Goal: Information Seeking & Learning: Learn about a topic

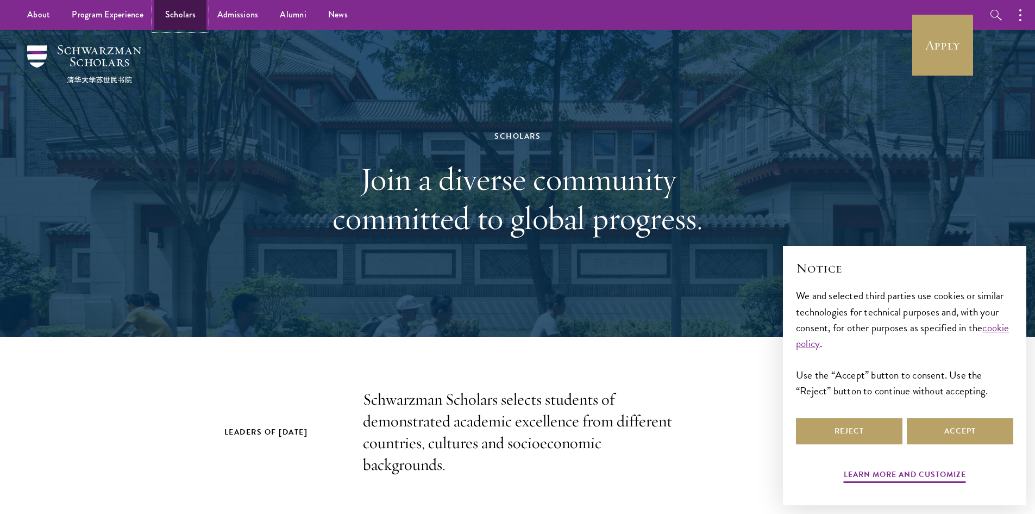
click at [174, 18] on link "Scholars" at bounding box center [180, 15] width 52 height 30
click at [866, 434] on button "Reject" at bounding box center [849, 431] width 107 height 26
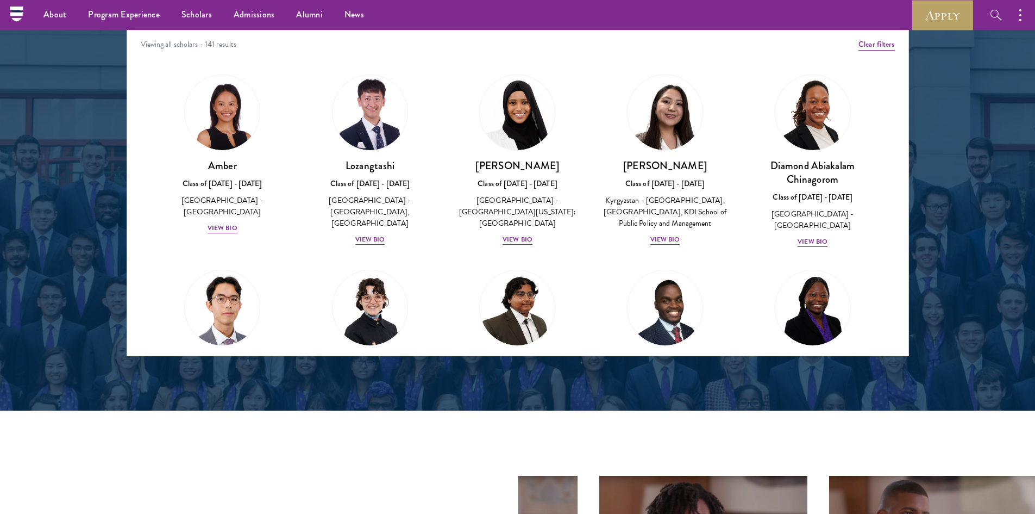
scroll to position [1196, 0]
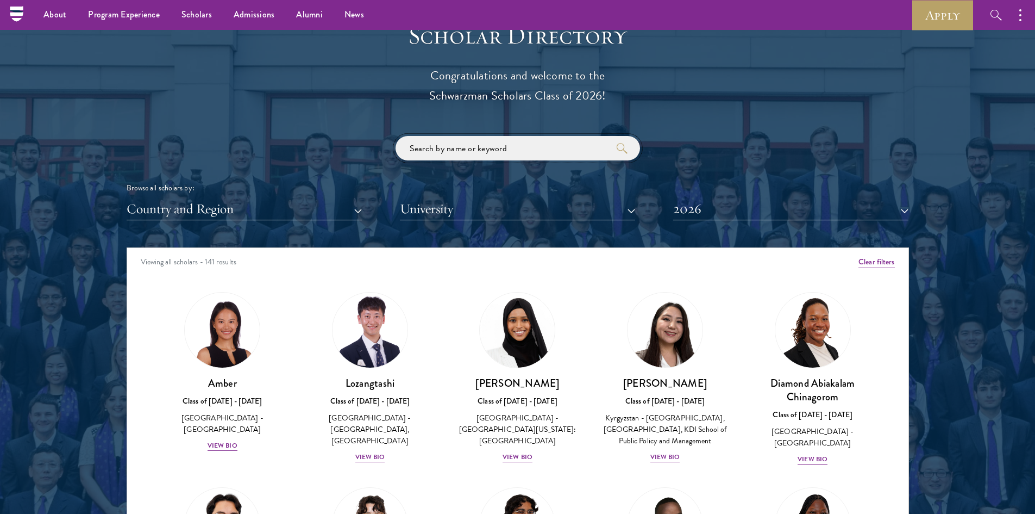
click at [481, 152] on input "search" at bounding box center [518, 148] width 245 height 24
click at [269, 211] on button "Country and Region" at bounding box center [244, 209] width 235 height 22
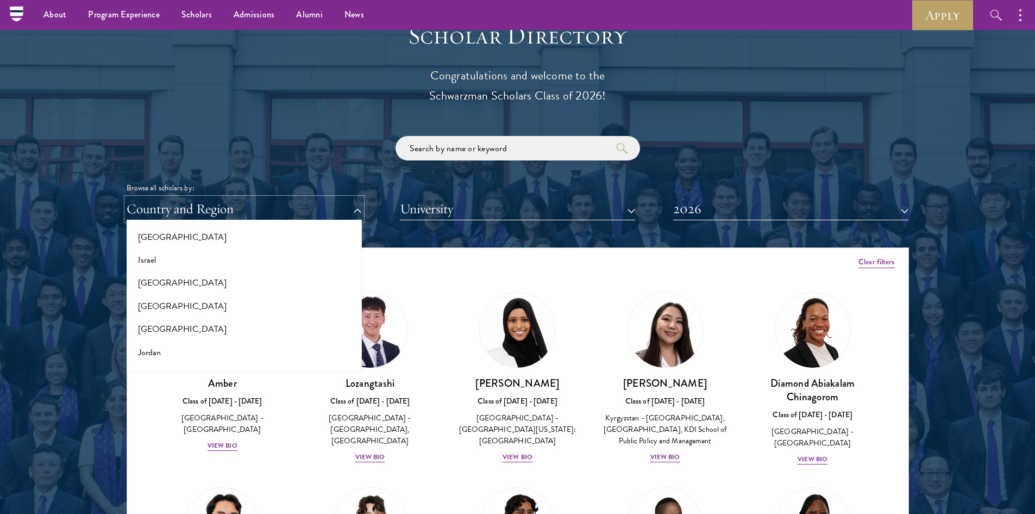
scroll to position [924, 0]
click at [149, 328] on button "[GEOGRAPHIC_DATA]" at bounding box center [244, 330] width 229 height 23
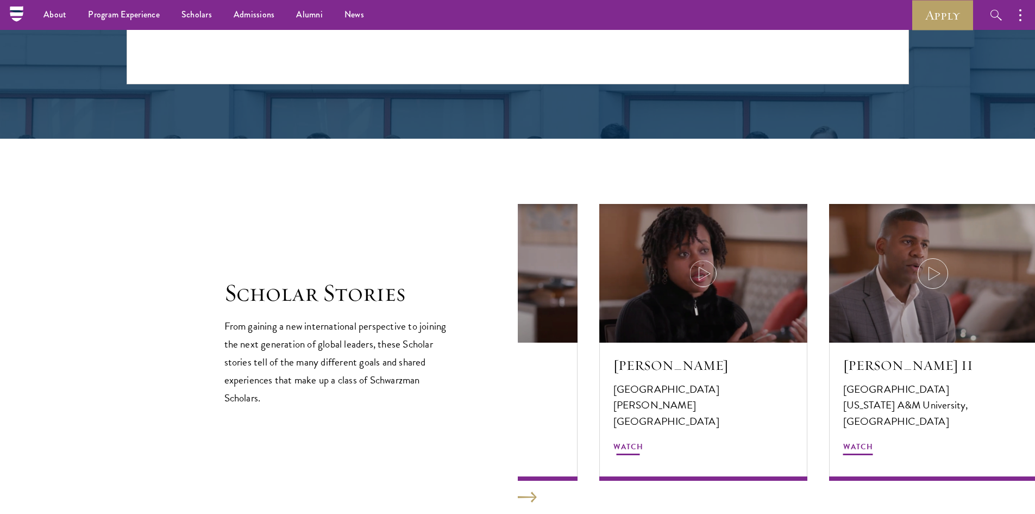
scroll to position [1304, 0]
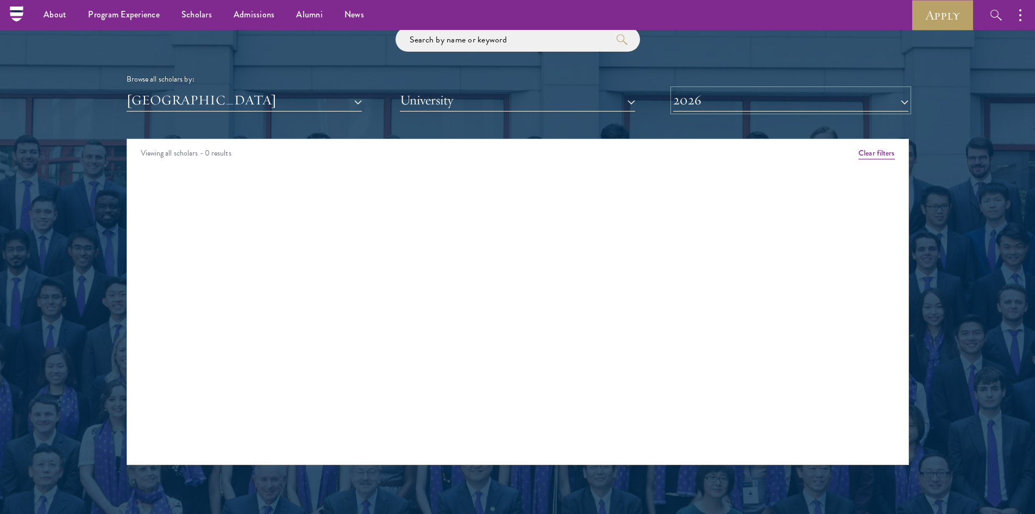
click at [711, 104] on button "2026" at bounding box center [790, 100] width 235 height 22
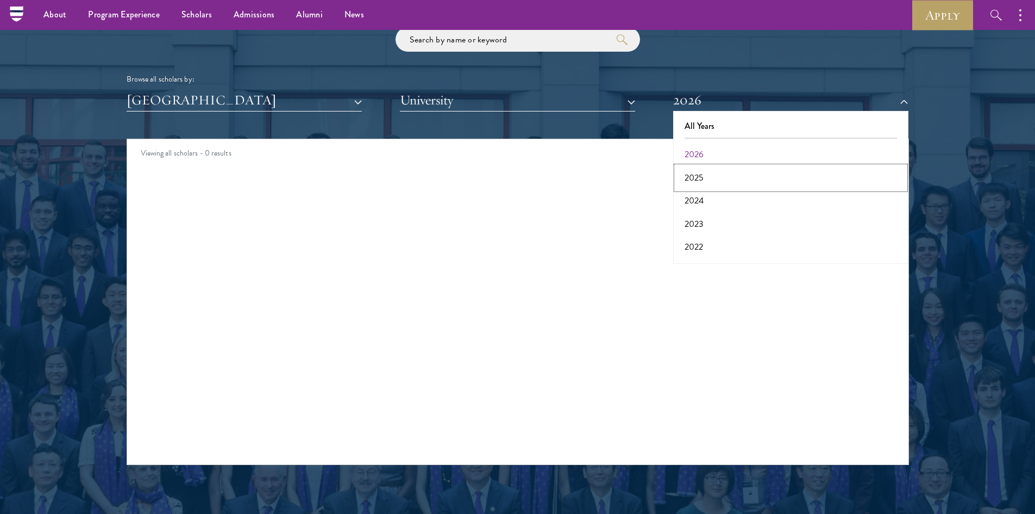
click at [706, 174] on button "2025" at bounding box center [791, 177] width 229 height 23
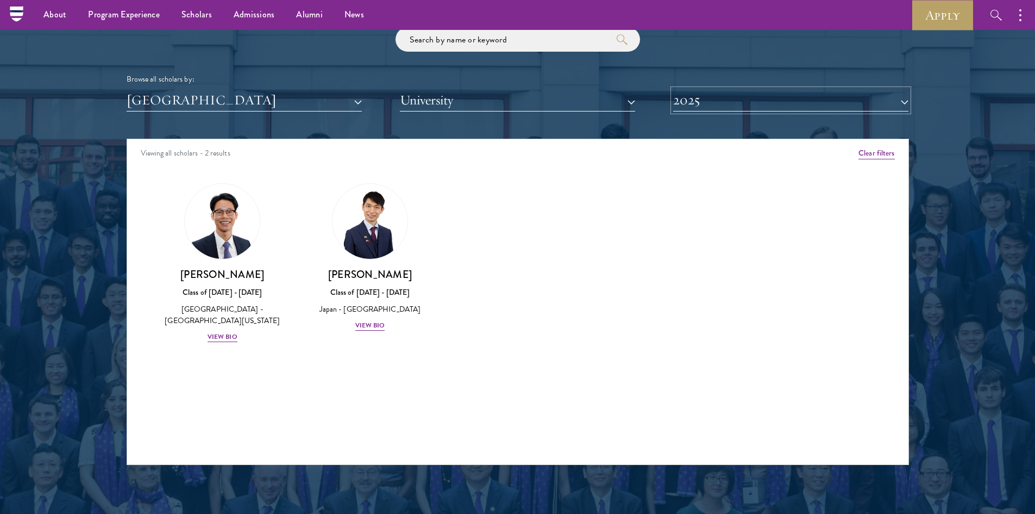
click at [698, 99] on button "2025" at bounding box center [790, 100] width 235 height 22
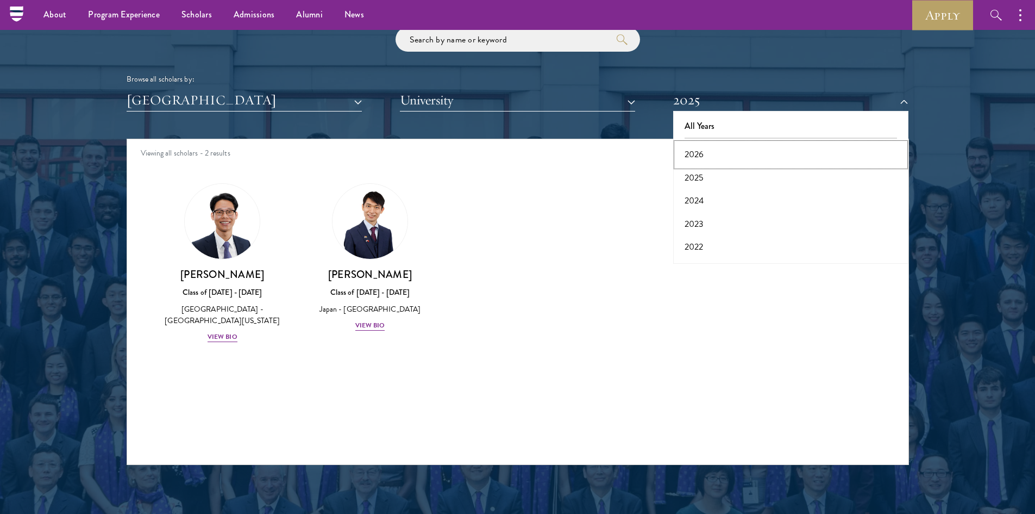
click at [690, 152] on button "2026" at bounding box center [791, 154] width 229 height 23
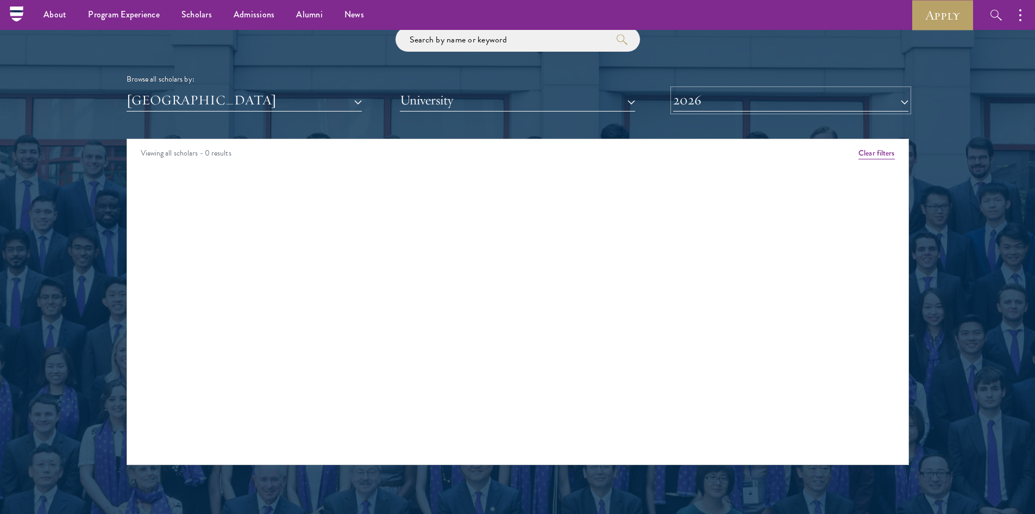
click at [693, 101] on button "2026" at bounding box center [790, 100] width 235 height 22
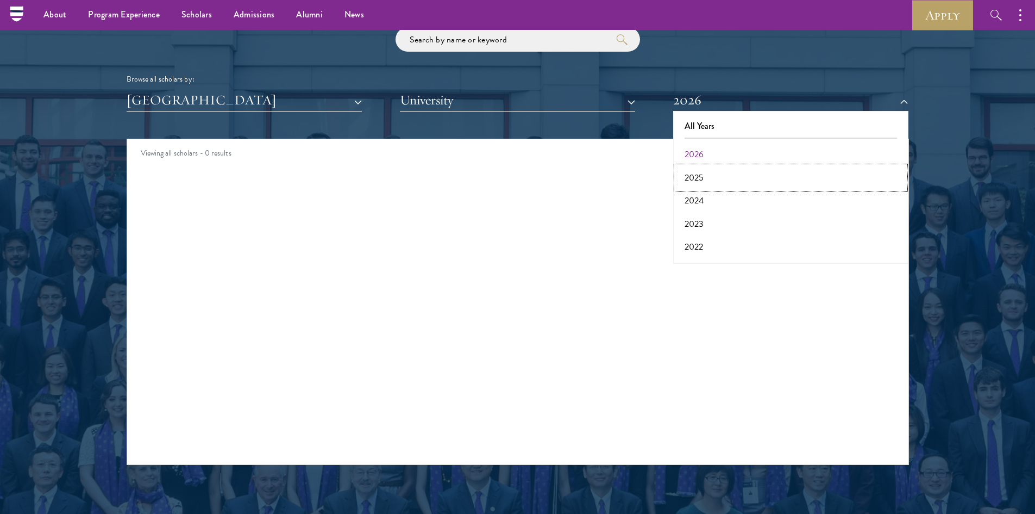
click at [689, 177] on button "2025" at bounding box center [791, 177] width 229 height 23
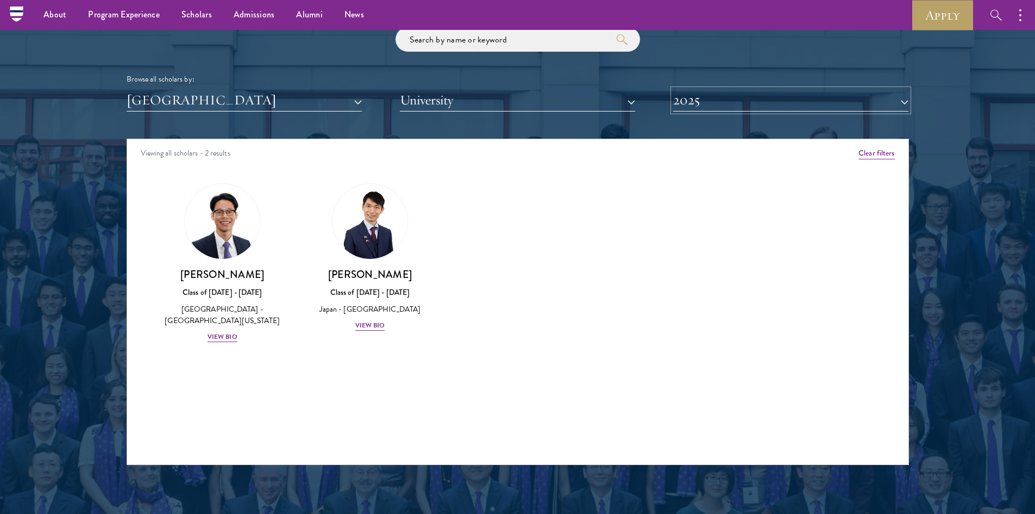
click at [687, 94] on button "2025" at bounding box center [790, 100] width 235 height 22
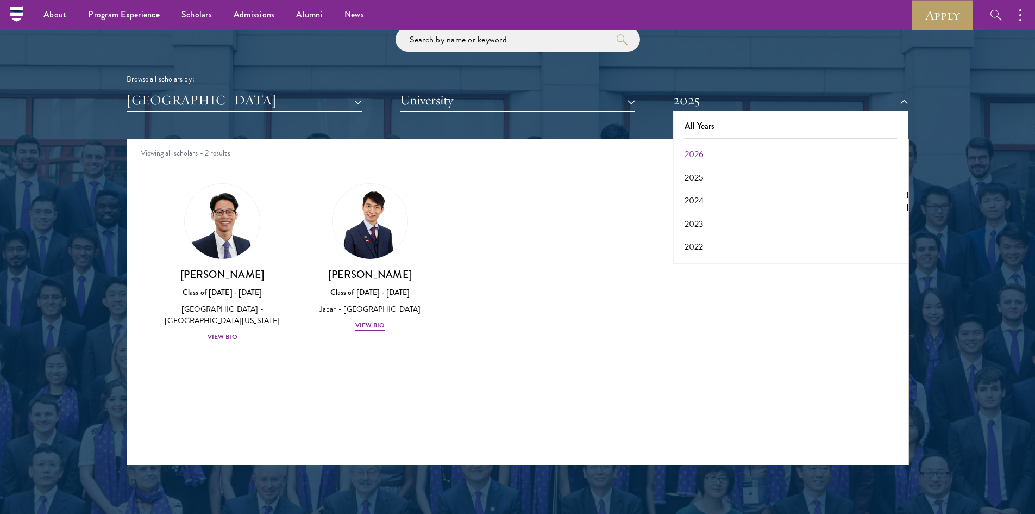
click at [689, 197] on button "2024" at bounding box center [791, 200] width 229 height 23
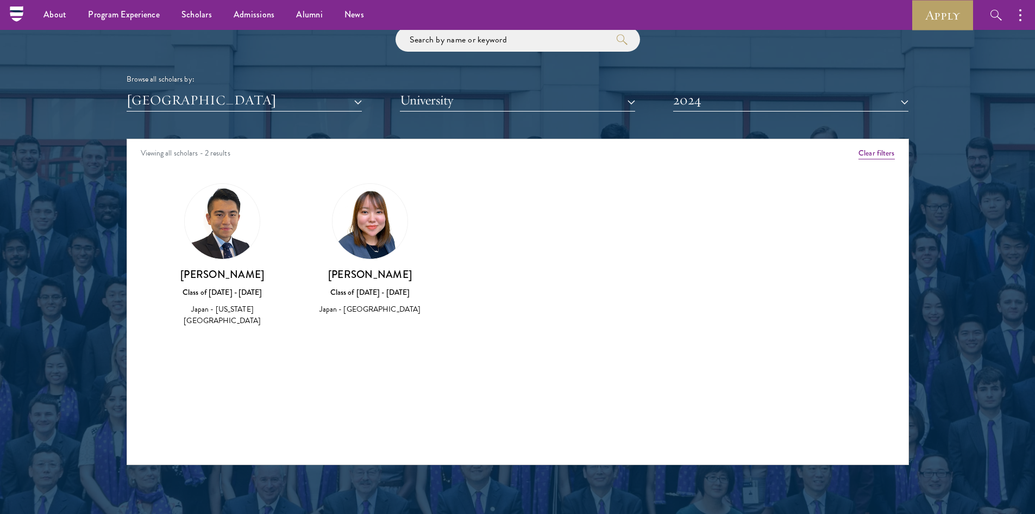
click at [218, 222] on img at bounding box center [222, 221] width 75 height 75
click at [221, 277] on h3 "[PERSON_NAME]" at bounding box center [223, 274] width 126 height 14
click at [215, 271] on h3 "[PERSON_NAME]" at bounding box center [223, 274] width 126 height 14
click at [216, 241] on img at bounding box center [222, 221] width 75 height 75
click at [212, 310] on div "Japan - [US_STATE][GEOGRAPHIC_DATA]" at bounding box center [223, 314] width 126 height 23
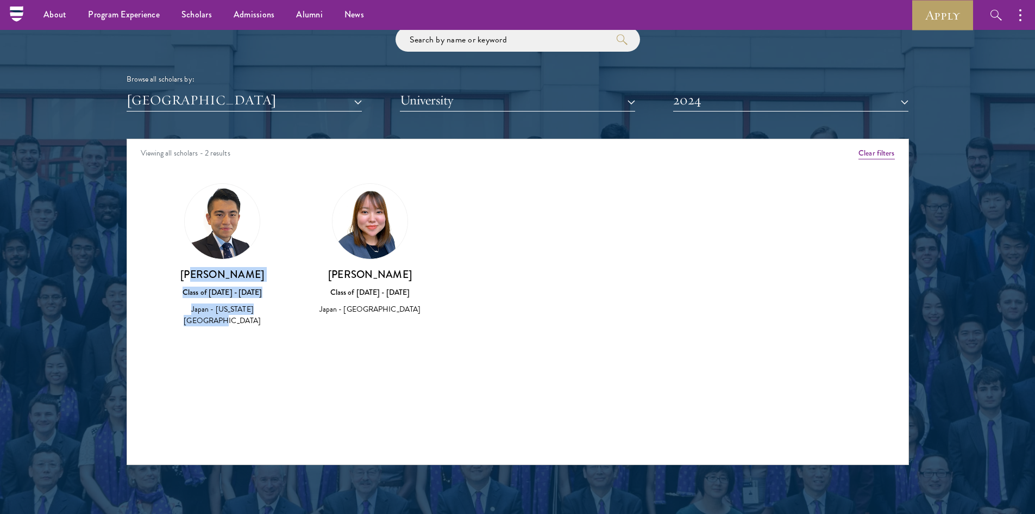
drag, startPoint x: 208, startPoint y: 280, endPoint x: 280, endPoint y: 317, distance: 80.5
click at [280, 317] on div "Motoi Oyane Class of 2023 - 2024 Japan - New York University" at bounding box center [223, 255] width 148 height 166
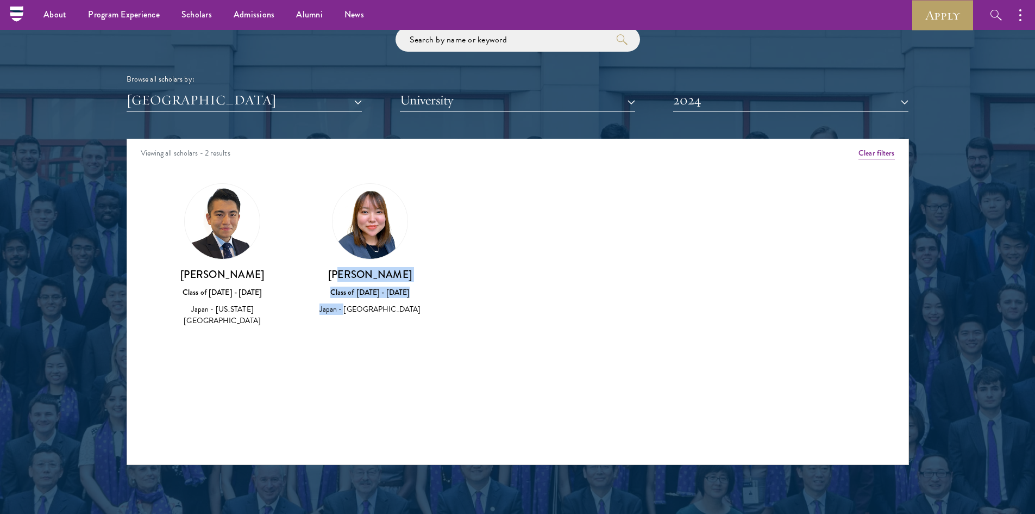
drag, startPoint x: 354, startPoint y: 270, endPoint x: 356, endPoint y: 316, distance: 46.8
click at [356, 316] on div "Saki Shibata Class of 2023 - 2024 Japan - Waseda University" at bounding box center [370, 291] width 126 height 48
click at [356, 317] on div "Saki Shibata Class of 2023 - 2024 Japan - Waseda University" at bounding box center [370, 249] width 148 height 154
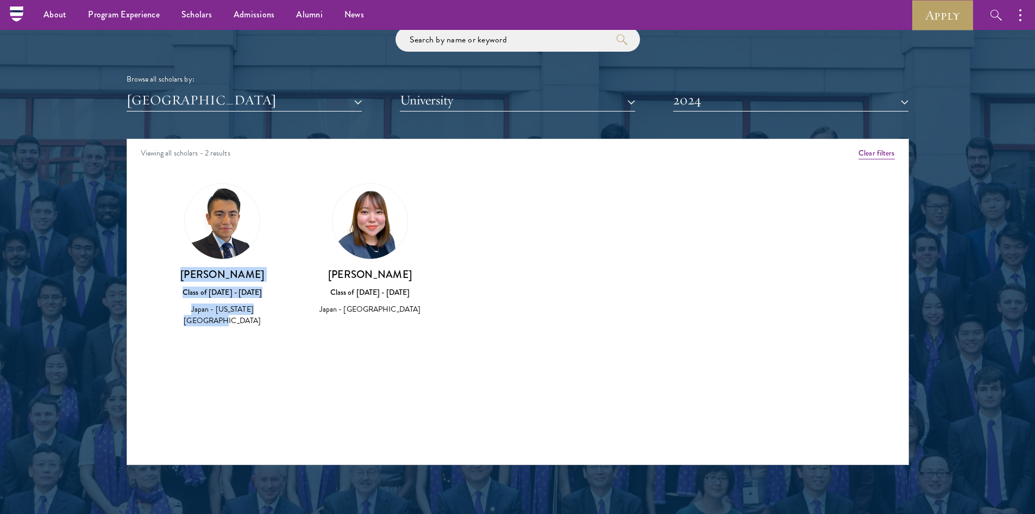
drag, startPoint x: 189, startPoint y: 277, endPoint x: 286, endPoint y: 328, distance: 110.1
click at [286, 328] on div "Amber Class of 2025 - 2026 China - Peking University View Bio Cirenquji Class o…" at bounding box center [518, 265] width 782 height 190
click at [217, 278] on h3 "[PERSON_NAME]" at bounding box center [223, 274] width 126 height 14
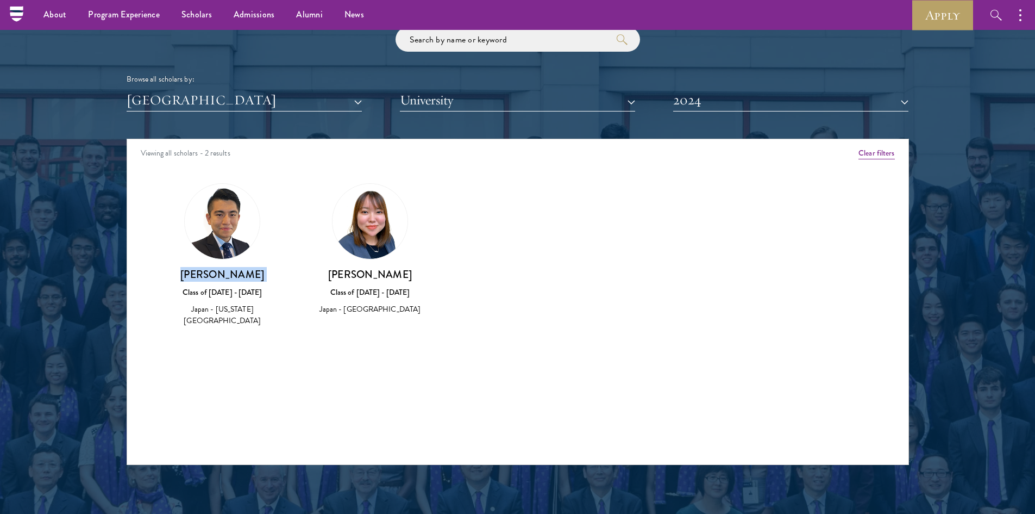
click at [217, 278] on h3 "[PERSON_NAME]" at bounding box center [223, 274] width 126 height 14
click at [682, 102] on button "2024" at bounding box center [790, 100] width 235 height 22
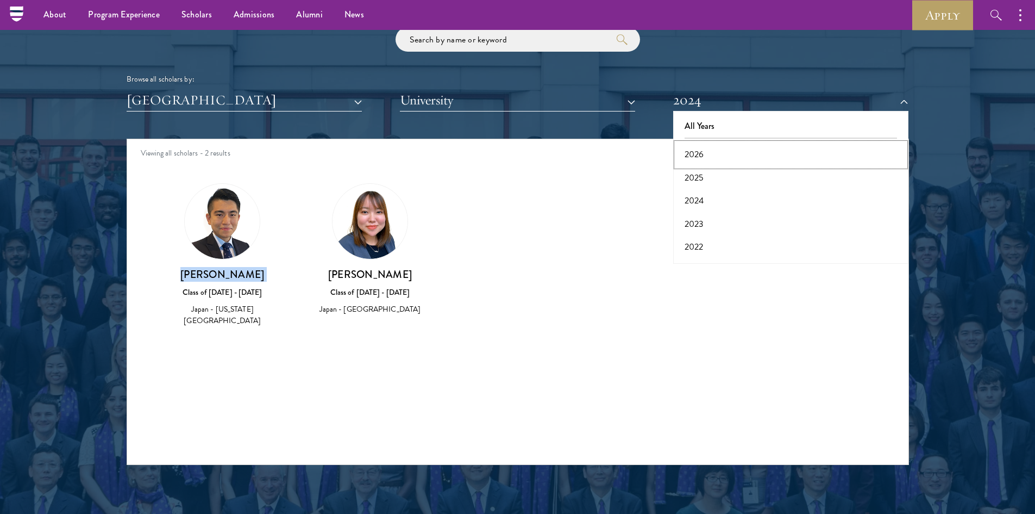
click at [696, 150] on button "2026" at bounding box center [791, 154] width 229 height 23
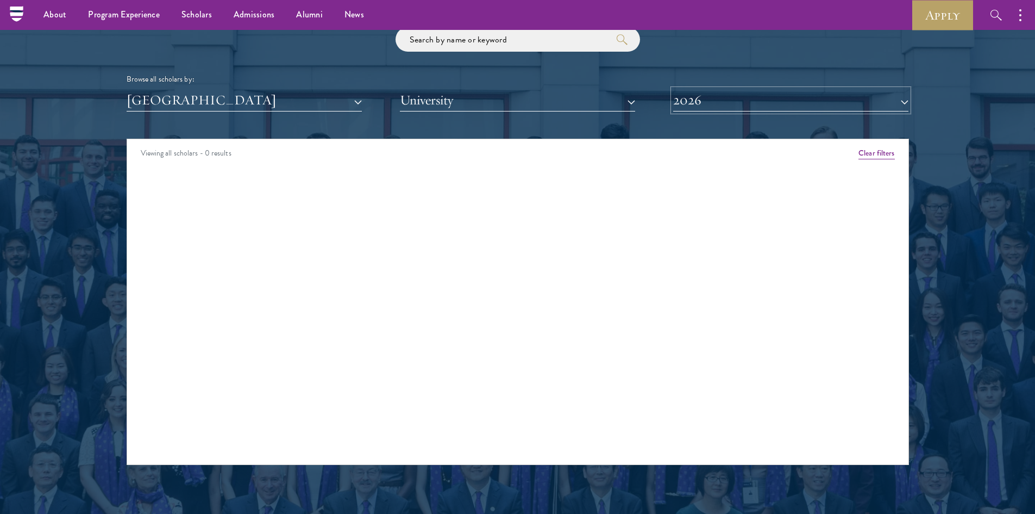
click at [697, 102] on button "2026" at bounding box center [790, 100] width 235 height 22
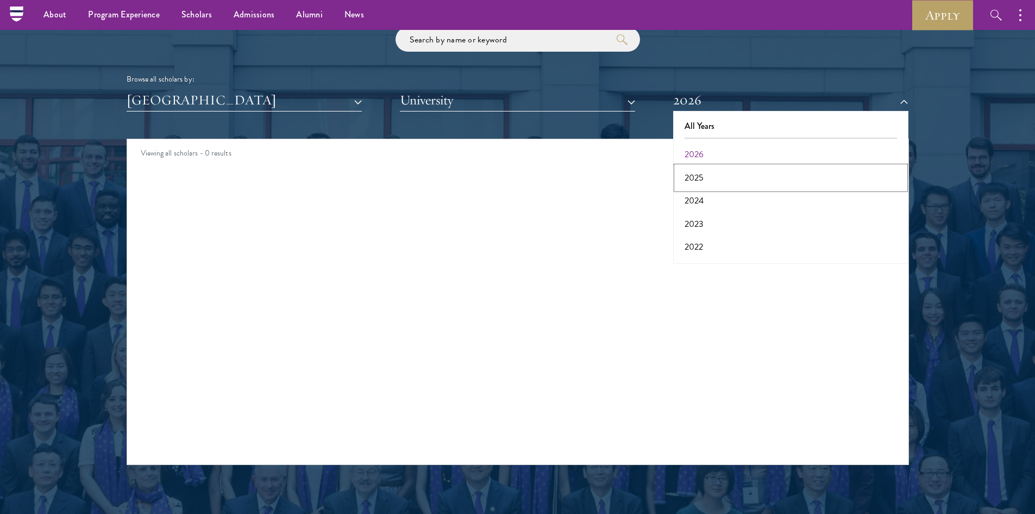
click at [692, 174] on button "2025" at bounding box center [791, 177] width 229 height 23
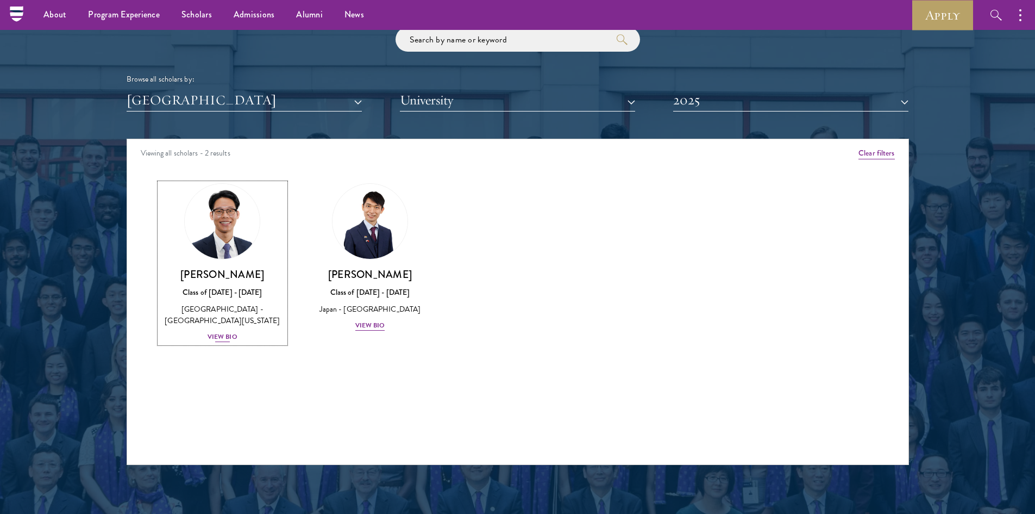
click at [228, 332] on div "View Bio" at bounding box center [223, 337] width 30 height 10
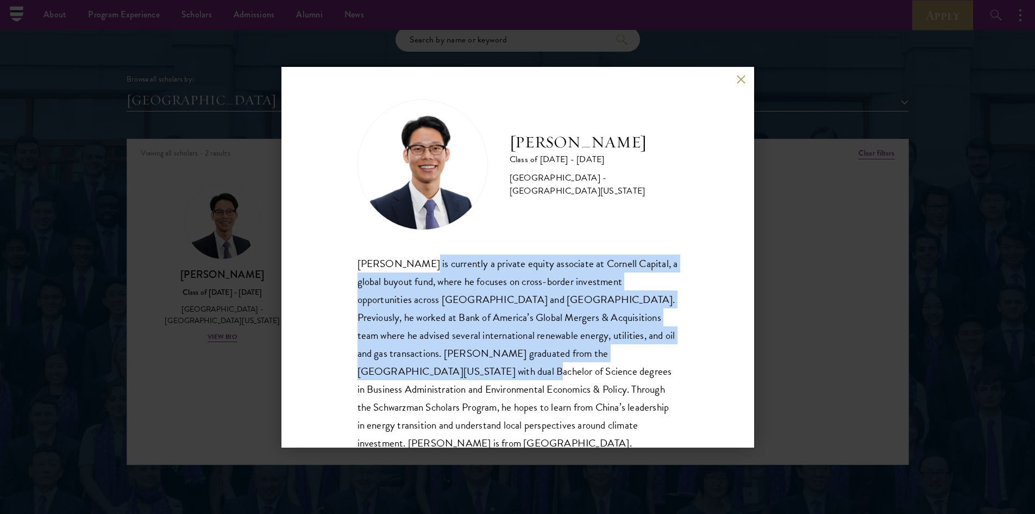
drag, startPoint x: 416, startPoint y: 245, endPoint x: 429, endPoint y: 366, distance: 122.4
click at [429, 366] on div "Arthur Fukuda Class of 2024 - 2025 Japan - University of California, Berkeley A…" at bounding box center [518, 275] width 321 height 353
click at [429, 366] on p "Arthur Fukuda is currently a private equity associate at Cornell Capital, a glo…" at bounding box center [518, 353] width 321 height 198
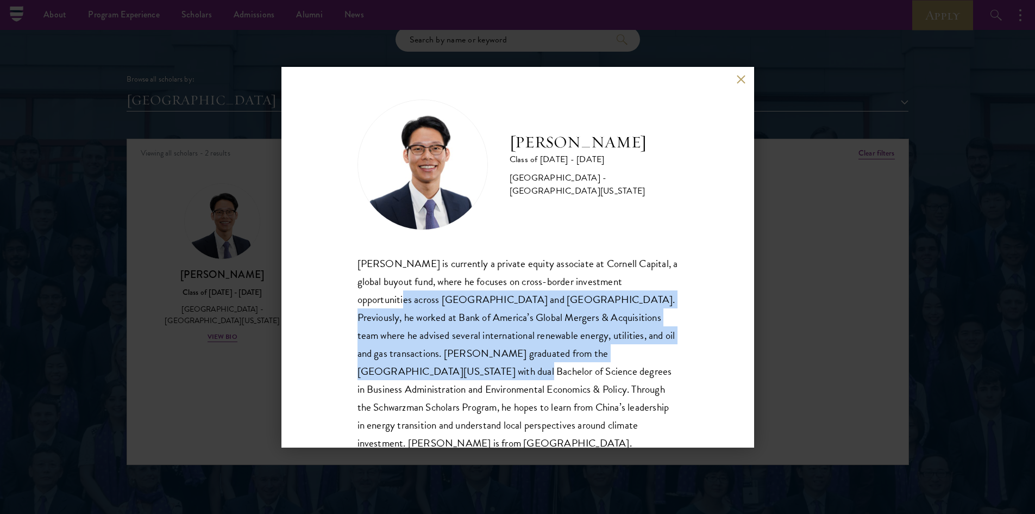
drag, startPoint x: 405, startPoint y: 299, endPoint x: 421, endPoint y: 378, distance: 80.4
click at [421, 378] on p "Arthur Fukuda is currently a private equity associate at Cornell Capital, a glo…" at bounding box center [518, 353] width 321 height 198
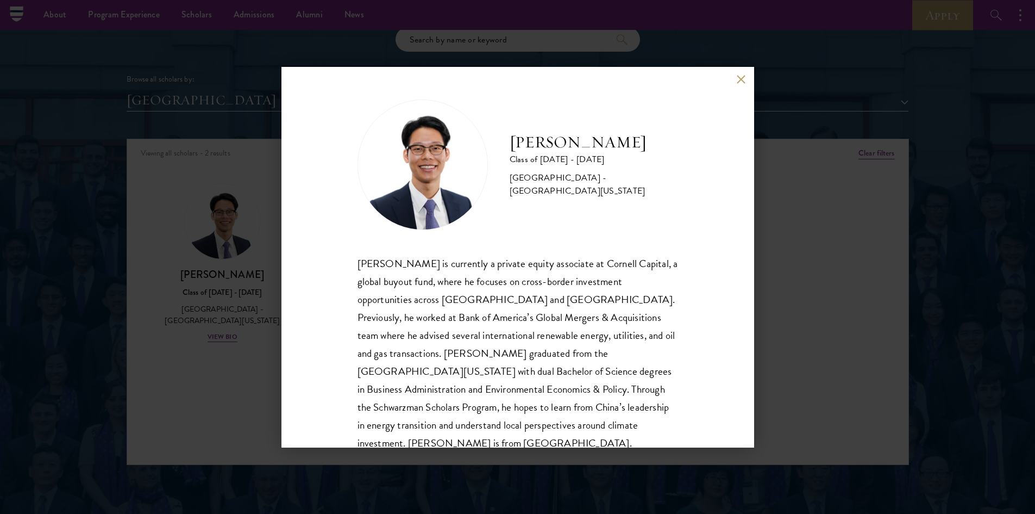
scroll to position [19, 0]
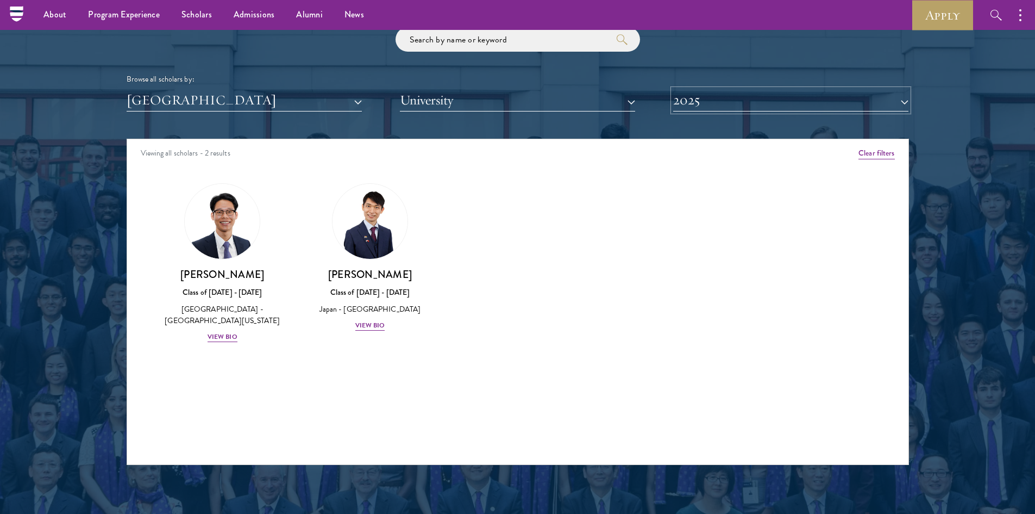
click at [708, 99] on button "2025" at bounding box center [790, 100] width 235 height 22
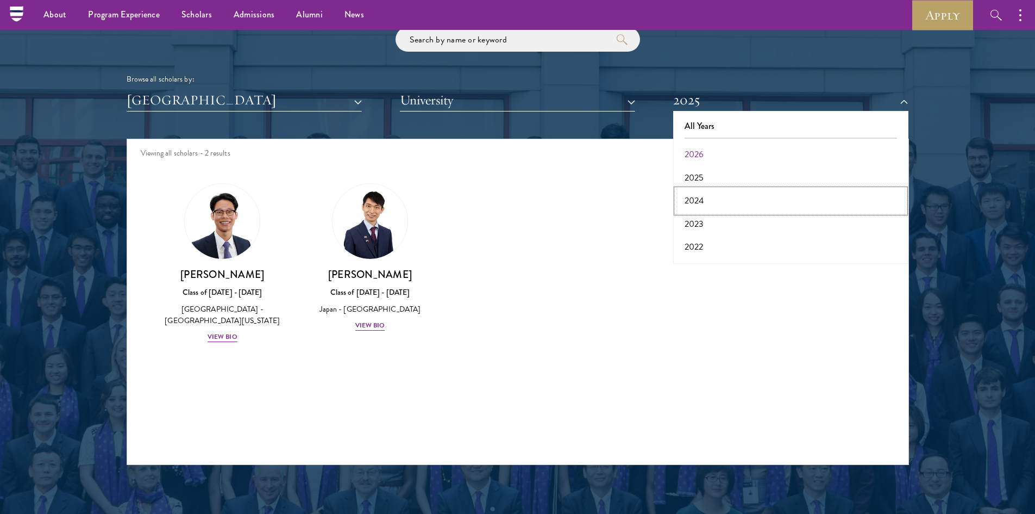
click at [692, 200] on button "2024" at bounding box center [791, 200] width 229 height 23
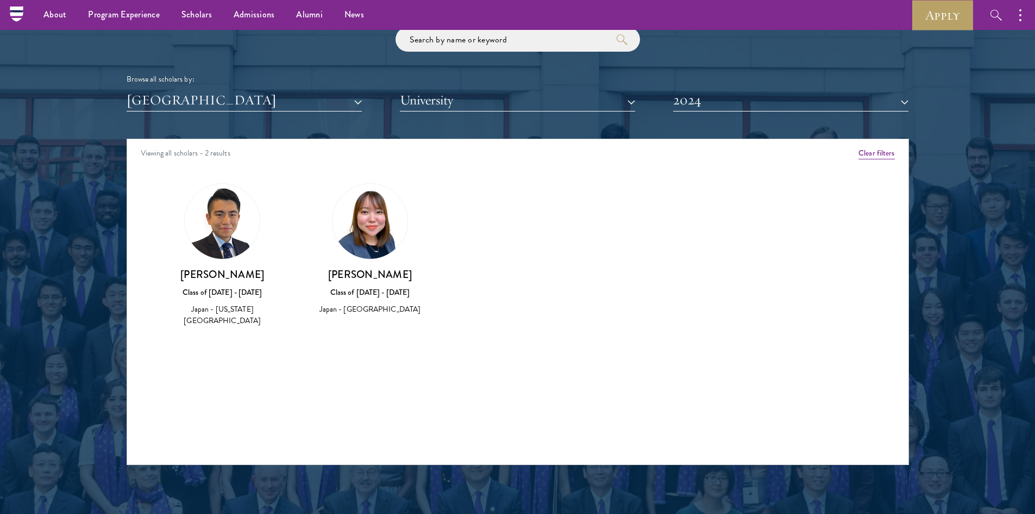
click at [202, 300] on div "Motoi Oyane Class of 2023 - 2024 Japan - New York University" at bounding box center [223, 297] width 126 height 60
drag, startPoint x: 202, startPoint y: 300, endPoint x: 269, endPoint y: 342, distance: 79.2
click at [269, 342] on div "Amber Class of 2025 - 2026 China - Peking University View Bio Cirenquji Class o…" at bounding box center [518, 265] width 782 height 190
drag, startPoint x: 283, startPoint y: 332, endPoint x: 286, endPoint y: 323, distance: 9.8
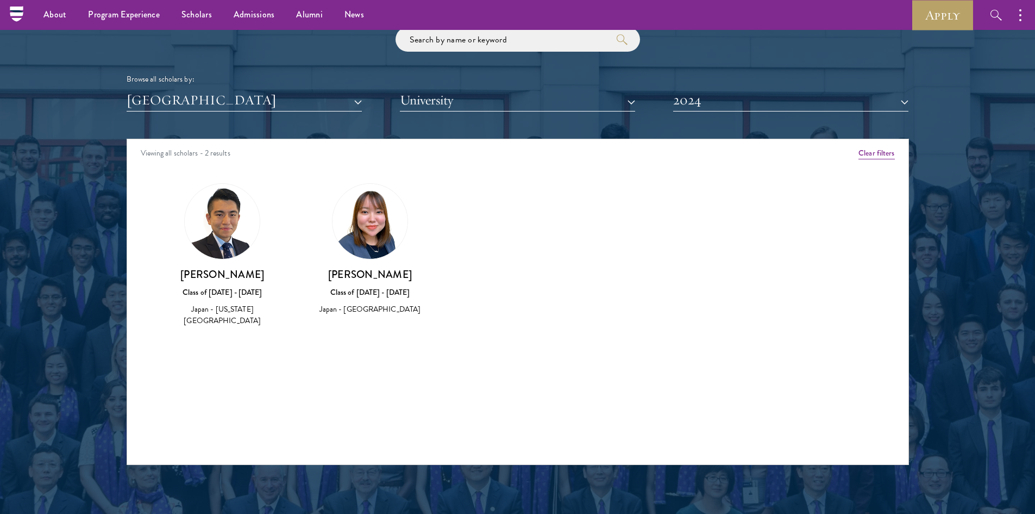
click at [286, 323] on div "Amber Class of 2025 - 2026 China - Peking University View Bio Cirenquji Class o…" at bounding box center [518, 265] width 782 height 190
click at [389, 295] on div "Class of [DATE] - [DATE]" at bounding box center [370, 291] width 126 height 11
